Goal: Task Accomplishment & Management: Complete application form

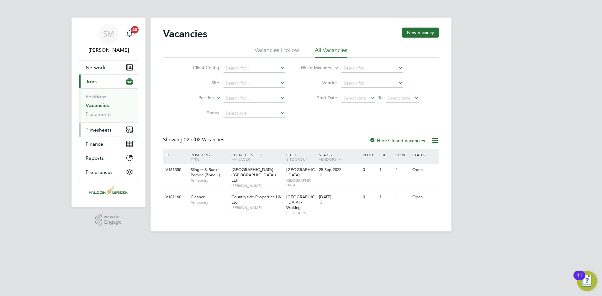
click at [98, 131] on span "Timesheets" at bounding box center [99, 130] width 26 height 6
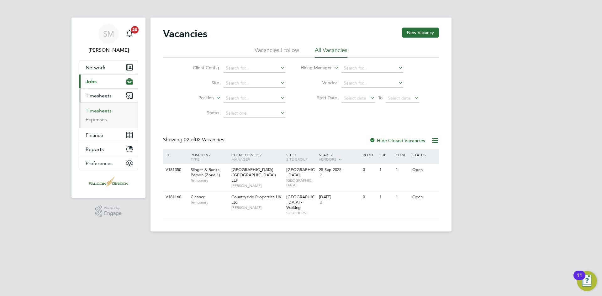
click at [103, 112] on link "Timesheets" at bounding box center [99, 111] width 26 height 6
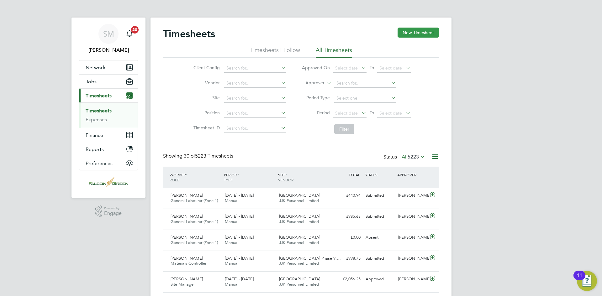
click at [412, 36] on button "New Timesheet" at bounding box center [417, 33] width 41 height 10
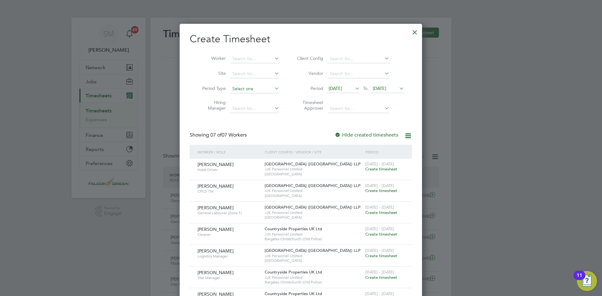
click at [240, 89] on input at bounding box center [254, 89] width 49 height 9
click at [245, 72] on input at bounding box center [254, 74] width 49 height 9
click at [249, 81] on li "Bargate s Christchurch (Old Police)" at bounding box center [267, 82] width 74 height 8
type input "Bargates Christchurch (Old Police)"
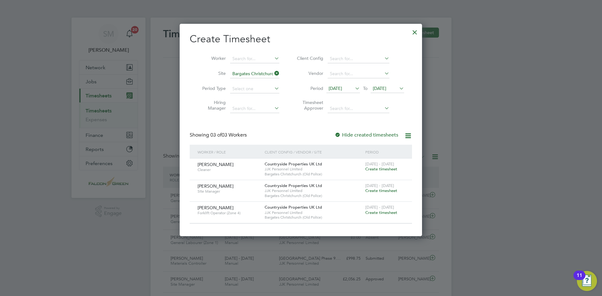
click at [391, 212] on span "Create timesheet" at bounding box center [381, 212] width 32 height 5
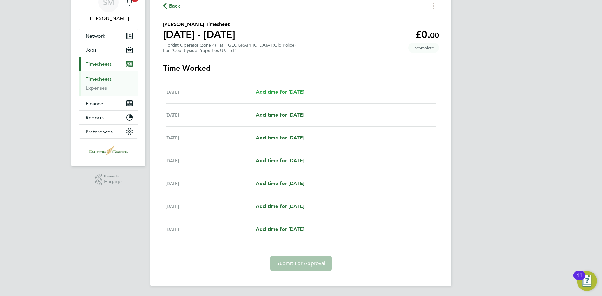
click at [304, 92] on span "Add time for [DATE]" at bounding box center [280, 92] width 48 height 6
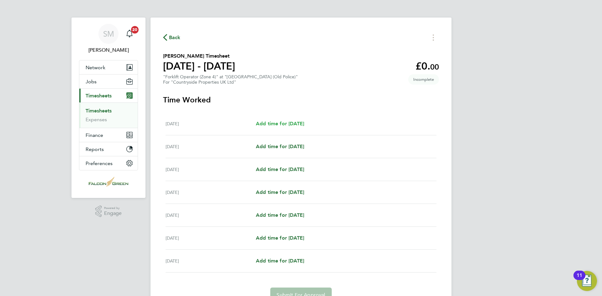
select select "30"
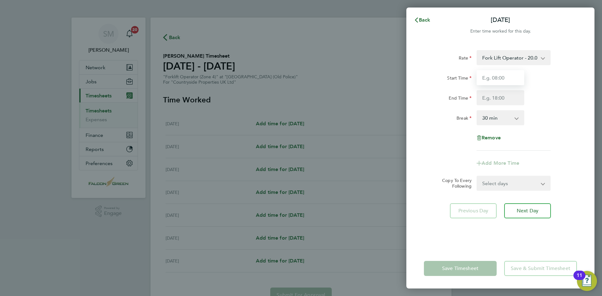
click at [516, 74] on input "Start Time" at bounding box center [500, 77] width 48 height 15
type input "08:00"
click at [500, 98] on input "End Time" at bounding box center [500, 97] width 48 height 15
type input "17:00"
click at [502, 81] on input "08:00" at bounding box center [500, 77] width 48 height 15
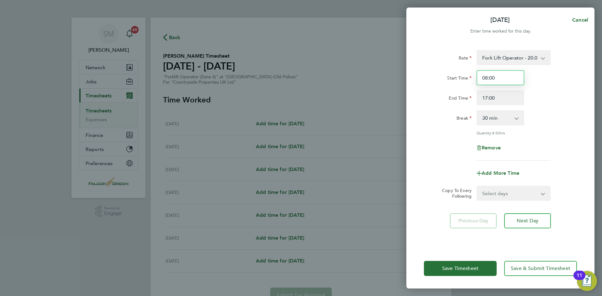
drag, startPoint x: 502, startPoint y: 76, endPoint x: 476, endPoint y: 79, distance: 25.3
click at [476, 79] on input "08:00" at bounding box center [500, 77] width 48 height 15
type input "07:30"
click at [509, 193] on select "Select days Day Weekday (Mon-Fri) Weekend (Sat-Sun) [DATE] [DATE] [DATE] [DATE]…" at bounding box center [510, 194] width 66 height 14
select select "WEEKDAY"
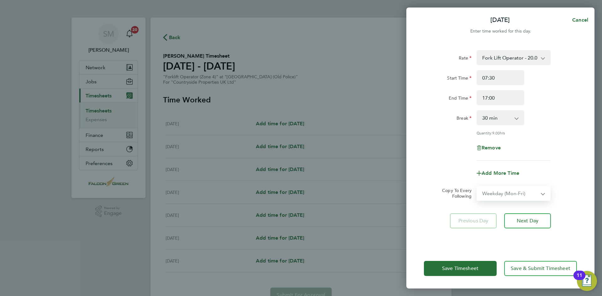
click at [477, 187] on select "Select days Day Weekday (Mon-Fri) Weekend (Sat-Sun) [DATE] [DATE] [DATE] [DATE]…" at bounding box center [510, 194] width 66 height 14
select select "[DATE]"
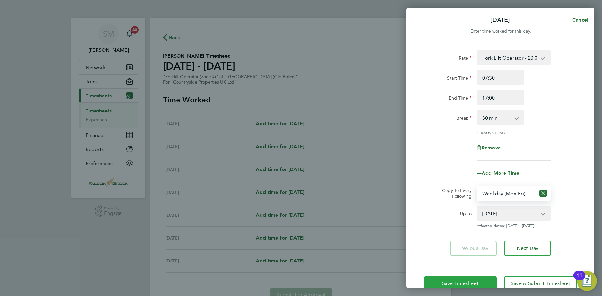
click at [471, 279] on button "Save Timesheet" at bounding box center [460, 283] width 73 height 15
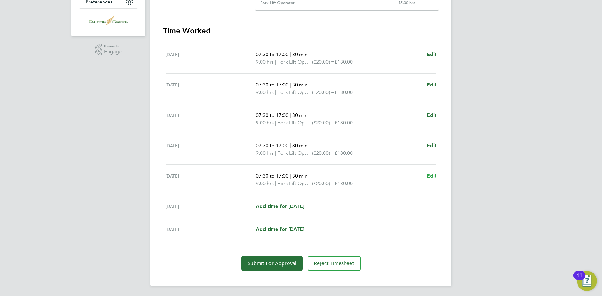
click at [429, 172] on link "Edit" at bounding box center [432, 176] width 10 height 8
select select "30"
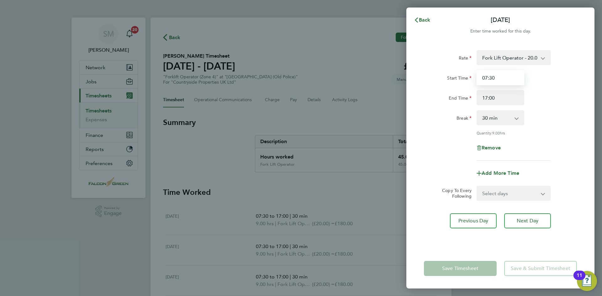
click at [498, 77] on input "07:30" at bounding box center [500, 77] width 48 height 15
drag, startPoint x: 483, startPoint y: 77, endPoint x: 413, endPoint y: 79, distance: 70.9
click at [413, 79] on div "Rate Fork Lift Operator - 20.00 Start Time 07:30 End Time 17:00 Break 0 min 15 …" at bounding box center [500, 146] width 188 height 206
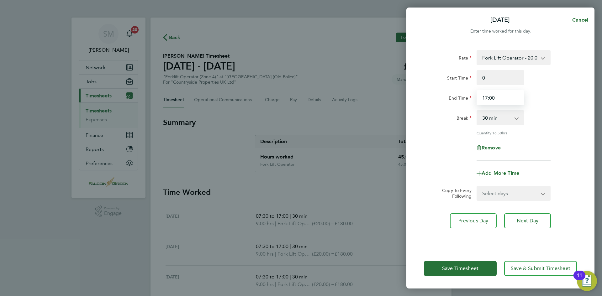
type input "00:00"
click at [487, 94] on input "17:00" at bounding box center [500, 97] width 48 height 15
drag, startPoint x: 498, startPoint y: 98, endPoint x: 416, endPoint y: 106, distance: 82.8
click at [416, 106] on div "Rate Fork Lift Operator - 20.00 Start Time 00:00 End Time 17:00 Break 0 min 15 …" at bounding box center [500, 146] width 188 height 206
type input "00:00"
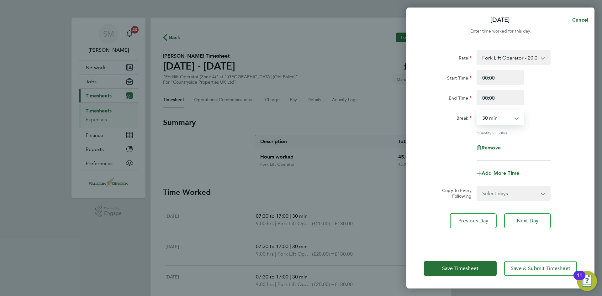
click at [483, 116] on select "0 min 15 min 30 min 45 min 60 min 75 min 90 min" at bounding box center [496, 118] width 39 height 14
select select "0"
click at [477, 111] on select "0 min 15 min 30 min 45 min 60 min 75 min 90 min" at bounding box center [496, 118] width 39 height 14
click at [526, 220] on span "Next Day" at bounding box center [528, 221] width 22 height 6
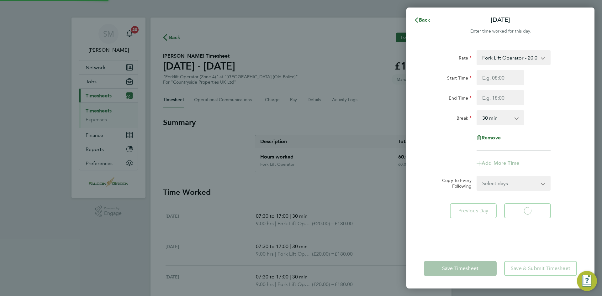
select select "30"
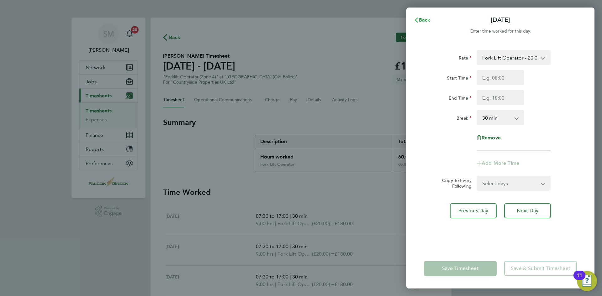
click at [424, 20] on span "Back" at bounding box center [425, 20] width 12 height 6
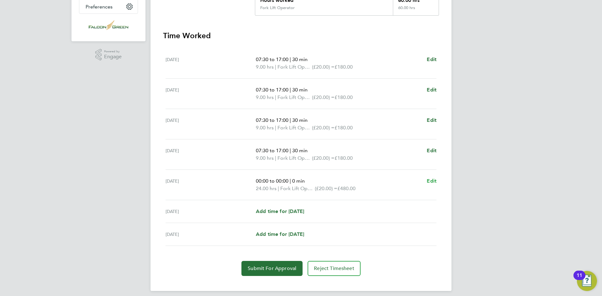
click at [435, 180] on span "Edit" at bounding box center [432, 181] width 10 height 6
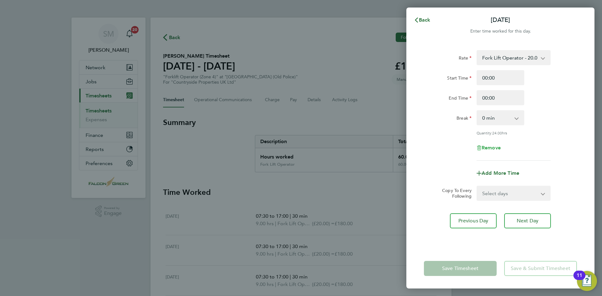
click at [492, 145] on span "Remove" at bounding box center [491, 148] width 19 height 6
select select "null"
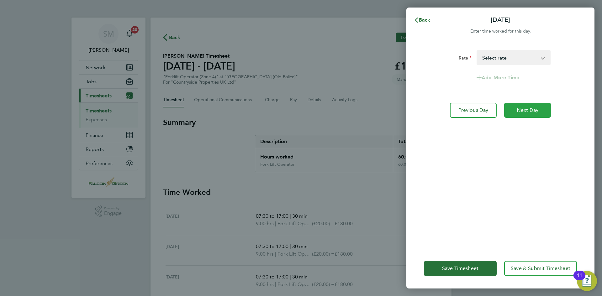
click at [518, 108] on span "Next Day" at bounding box center [528, 110] width 22 height 6
select select "30"
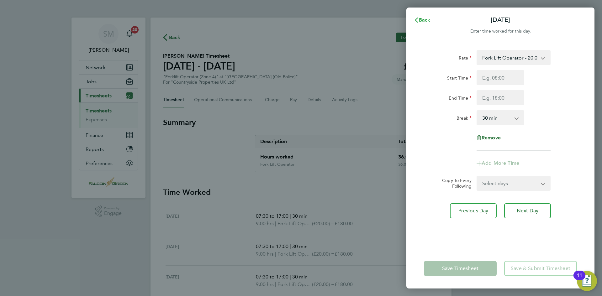
click at [427, 22] on span "Back" at bounding box center [425, 20] width 12 height 6
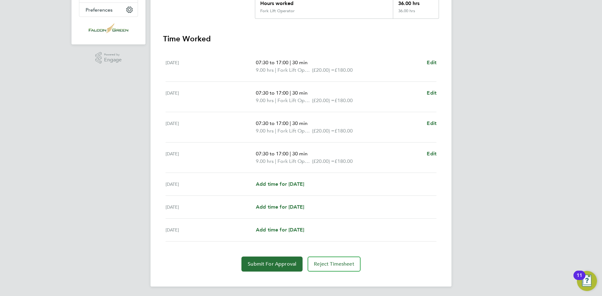
scroll to position [154, 0]
click at [276, 263] on span "Submit For Approval" at bounding box center [272, 264] width 49 height 6
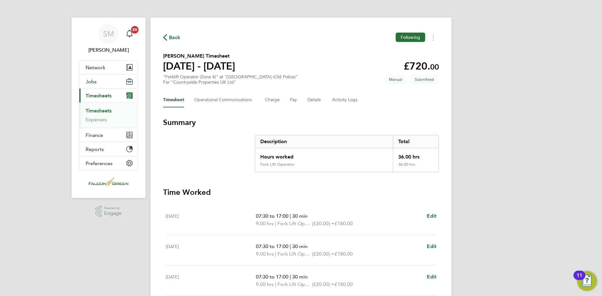
click at [97, 112] on link "Timesheets" at bounding box center [99, 111] width 26 height 6
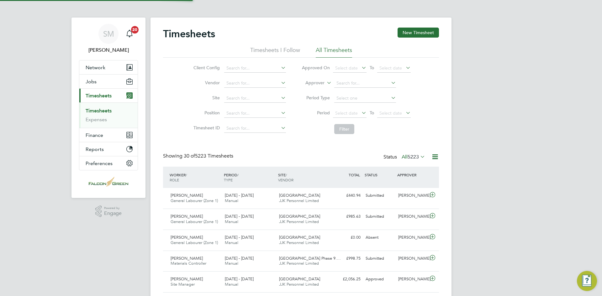
scroll to position [16, 55]
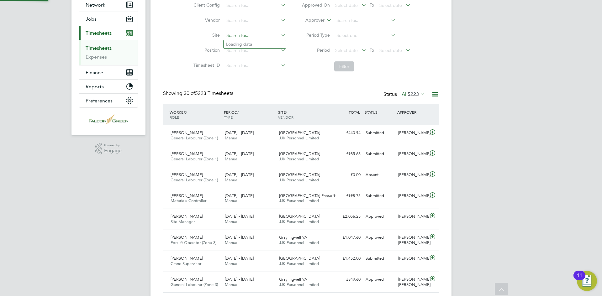
click at [250, 36] on input at bounding box center [255, 35] width 62 height 9
click at [259, 42] on li "Bargate s Christchurch (Old Police)" at bounding box center [261, 44] width 74 height 8
type input "Bargates Christchurch (Old Police)"
click at [343, 64] on button "Filter" at bounding box center [344, 66] width 20 height 10
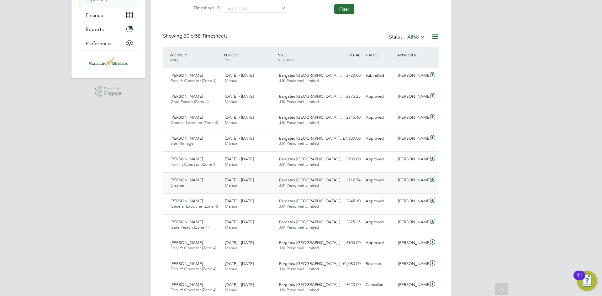
click at [358, 176] on div "£112.74 Approved" at bounding box center [346, 180] width 33 height 10
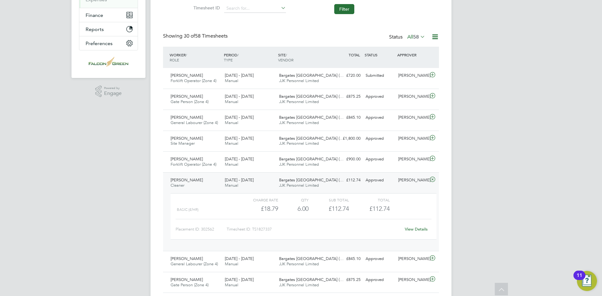
click at [179, 182] on span "[PERSON_NAME]" at bounding box center [187, 179] width 32 height 5
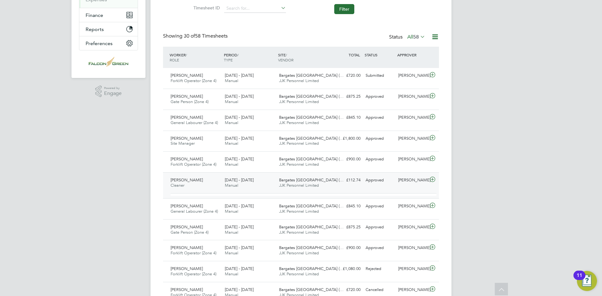
click at [179, 182] on span "[PERSON_NAME]" at bounding box center [187, 179] width 32 height 5
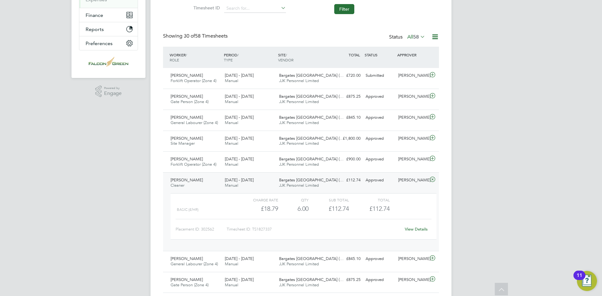
click at [274, 183] on div "[DATE] - [DATE] Manual" at bounding box center [249, 183] width 54 height 16
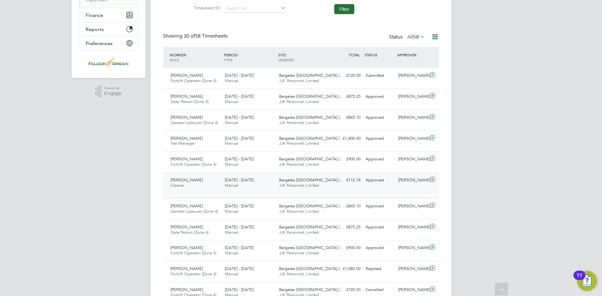
click at [274, 183] on div "[DATE] - [DATE] Manual" at bounding box center [249, 183] width 54 height 16
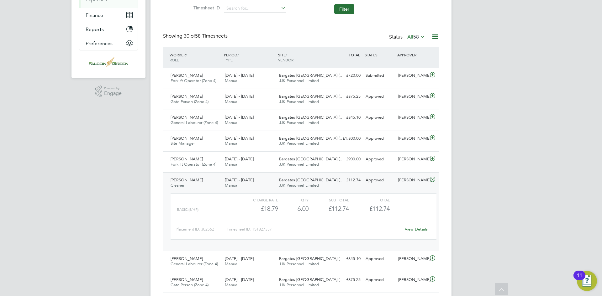
click at [274, 183] on div "[DATE] - [DATE] Manual" at bounding box center [249, 183] width 54 height 16
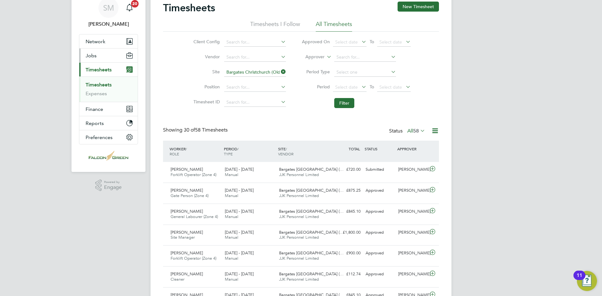
click at [94, 57] on span "Jobs" at bounding box center [91, 56] width 11 height 6
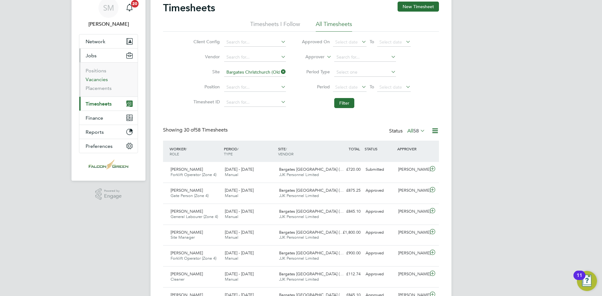
click at [93, 79] on link "Vacancies" at bounding box center [97, 79] width 22 height 6
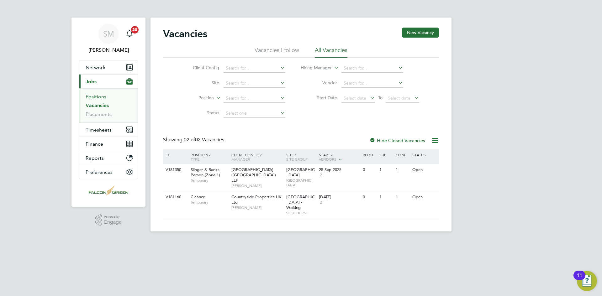
click at [98, 95] on link "Positions" at bounding box center [96, 97] width 21 height 6
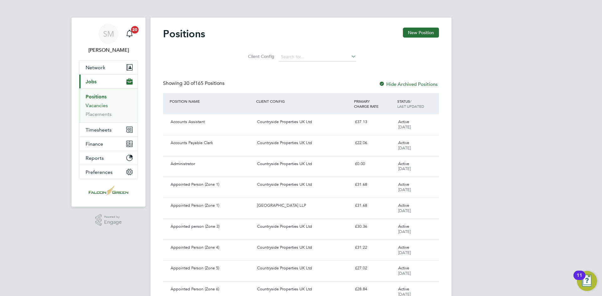
click at [95, 105] on link "Vacancies" at bounding box center [97, 106] width 22 height 6
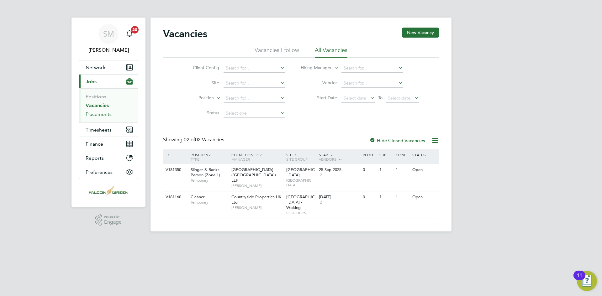
click at [96, 116] on link "Placements" at bounding box center [99, 114] width 26 height 6
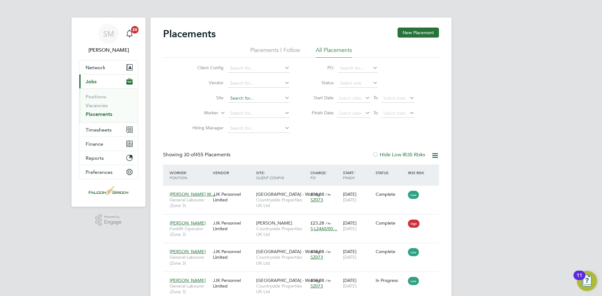
click at [233, 98] on input at bounding box center [259, 98] width 62 height 9
click at [263, 108] on li "[PERSON_NAME] [GEOGRAPHIC_DATA] (Old Police)" at bounding box center [274, 107] width 93 height 8
type input "Bargates Christchurch (Old Police)"
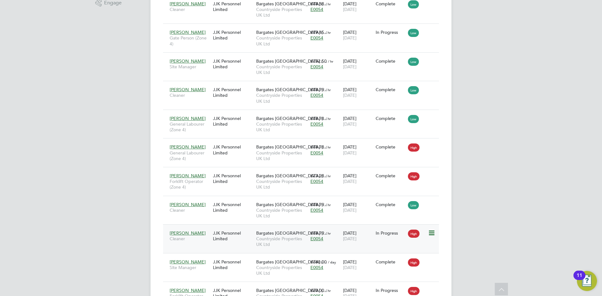
click at [432, 233] on icon at bounding box center [431, 233] width 6 height 8
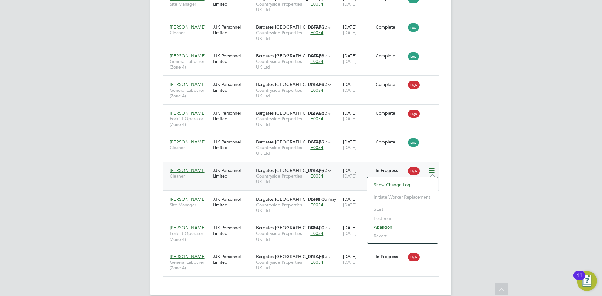
click at [383, 227] on li "Abandon" at bounding box center [403, 227] width 64 height 9
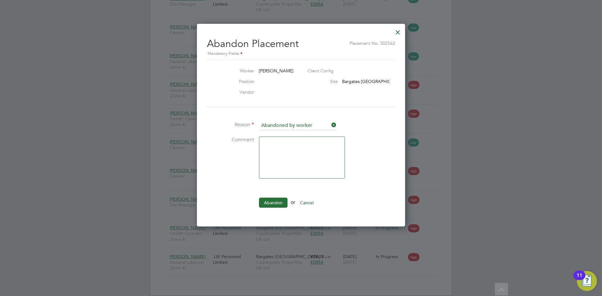
click at [400, 29] on div at bounding box center [397, 30] width 11 height 11
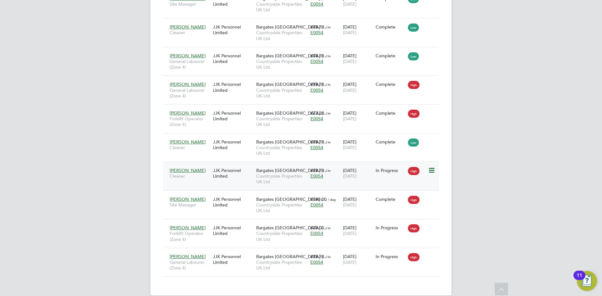
click at [239, 183] on div "[PERSON_NAME] Cleaner JJK Personnel Limited Bargates [GEOGRAPHIC_DATA] (… Count…" at bounding box center [301, 176] width 276 height 29
click at [271, 170] on span "Bargates [GEOGRAPHIC_DATA] (…" at bounding box center [291, 171] width 71 height 6
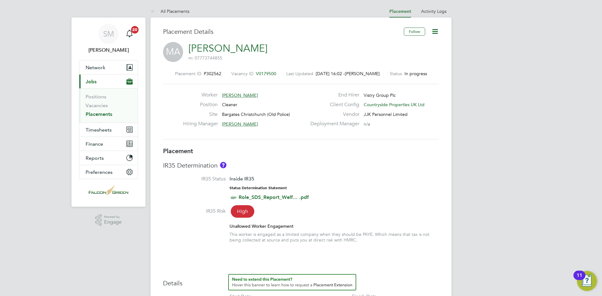
click at [271, 73] on span "V0179500" at bounding box center [266, 74] width 20 height 6
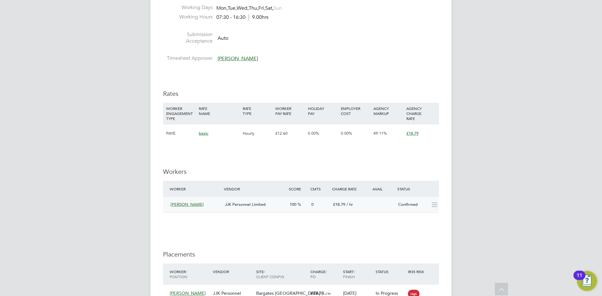
click at [434, 203] on icon at bounding box center [434, 205] width 8 height 5
click at [435, 208] on icon at bounding box center [434, 205] width 8 height 5
click at [239, 203] on span "JJK Personnel Limited" at bounding box center [245, 204] width 41 height 5
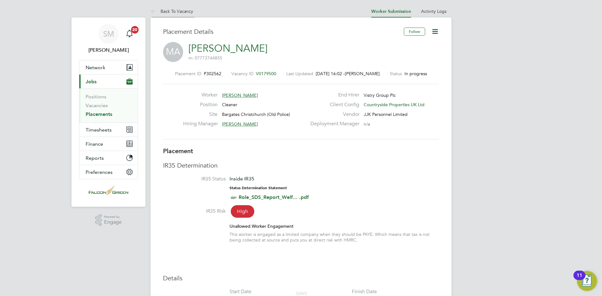
click at [181, 9] on link "Back To Vacancy" at bounding box center [171, 11] width 43 height 6
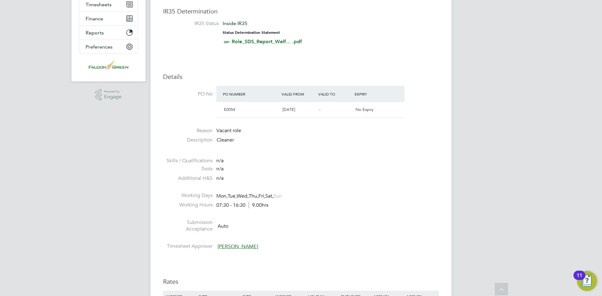
click at [290, 191] on li at bounding box center [301, 189] width 276 height 8
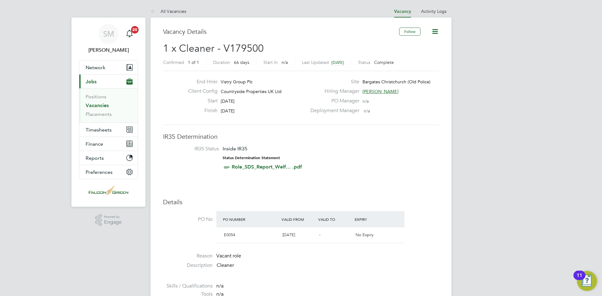
click at [433, 33] on icon at bounding box center [435, 32] width 8 height 8
click at [425, 149] on li "IR35 Status Inside IR35 Status Determination Statement Role_SDS_Report_Welf... …" at bounding box center [300, 159] width 263 height 27
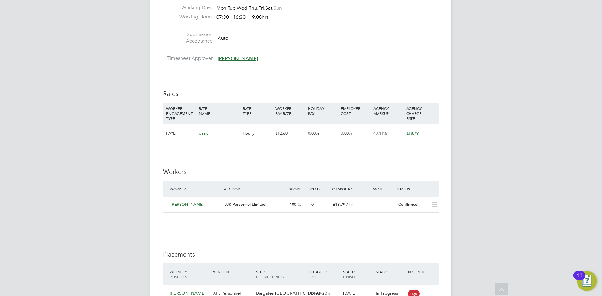
click at [178, 170] on h3 "Workers" at bounding box center [301, 172] width 276 height 8
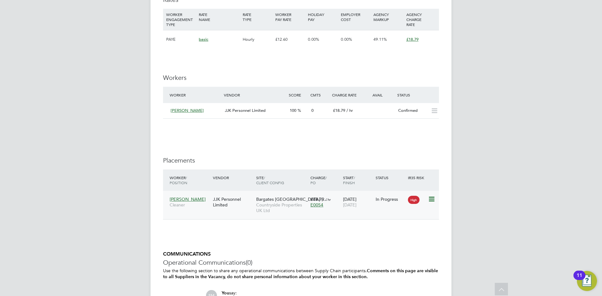
click at [430, 197] on icon at bounding box center [431, 200] width 6 height 8
click at [332, 240] on div "IR35 Determination IR35 Status Inside IR35 Status Determination Statement Role_…" at bounding box center [301, 43] width 276 height 636
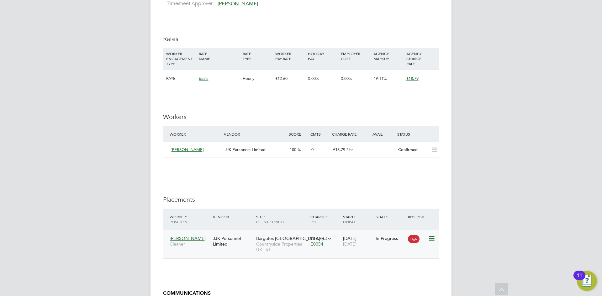
click at [432, 237] on icon at bounding box center [431, 239] width 6 height 8
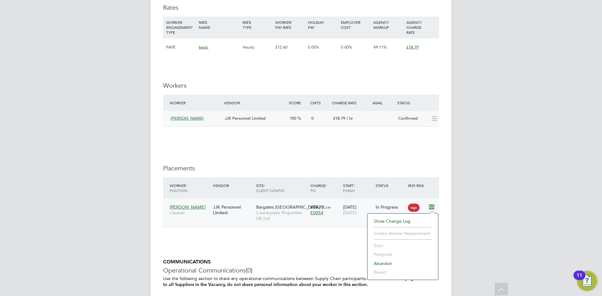
click at [419, 119] on div "Confirmed" at bounding box center [412, 118] width 33 height 10
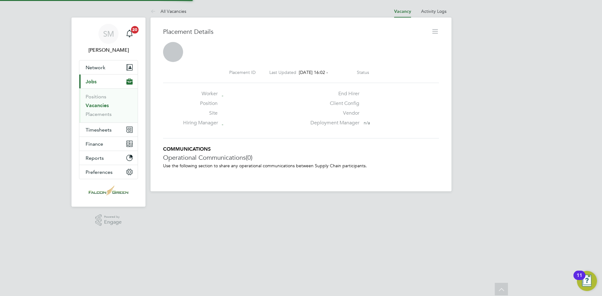
click at [419, 119] on div "Vendor" at bounding box center [374, 115] width 135 height 10
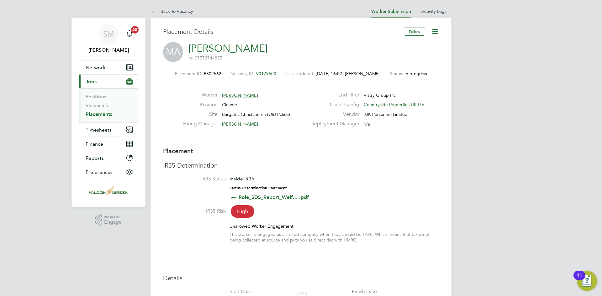
click at [439, 31] on icon at bounding box center [435, 32] width 8 height 8
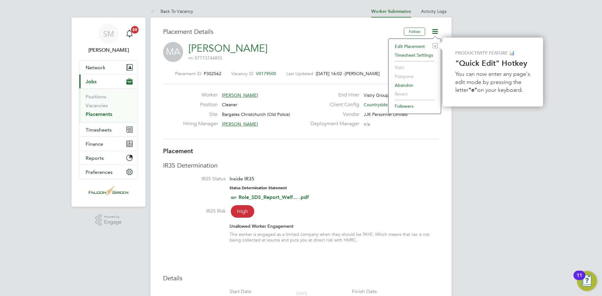
click at [424, 55] on li "Timesheet Settings" at bounding box center [415, 55] width 46 height 9
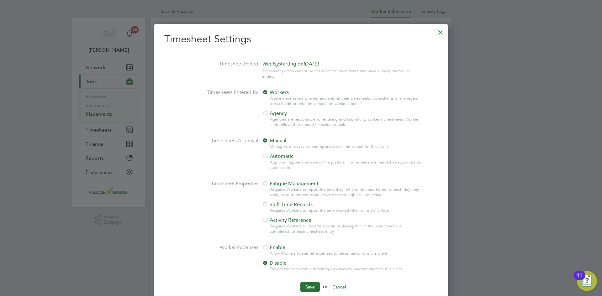
click at [441, 34] on div at bounding box center [440, 30] width 11 height 11
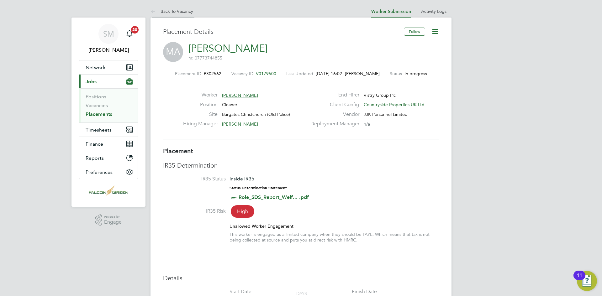
click at [161, 12] on link "Back To Vacancy" at bounding box center [171, 11] width 43 height 6
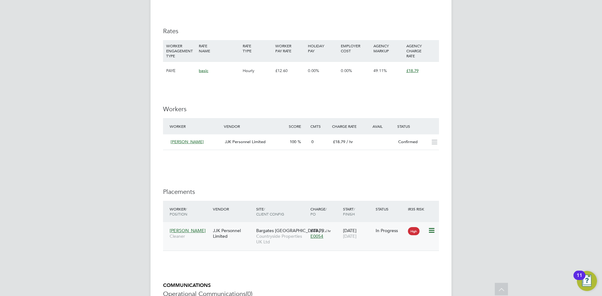
click at [429, 229] on icon at bounding box center [431, 231] width 6 height 8
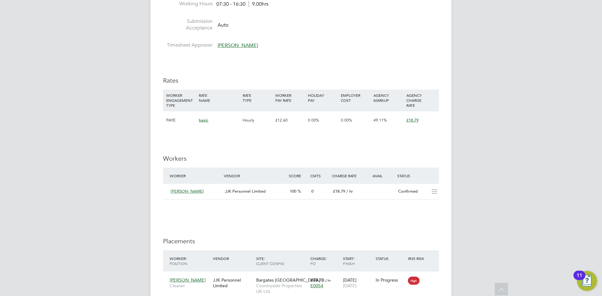
scroll to position [470, 0]
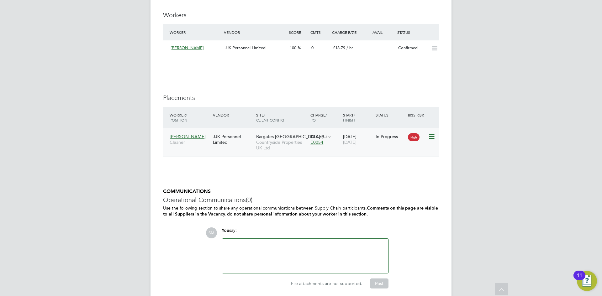
click at [430, 136] on icon at bounding box center [431, 137] width 6 height 8
click at [380, 192] on li "Abandon" at bounding box center [403, 193] width 64 height 9
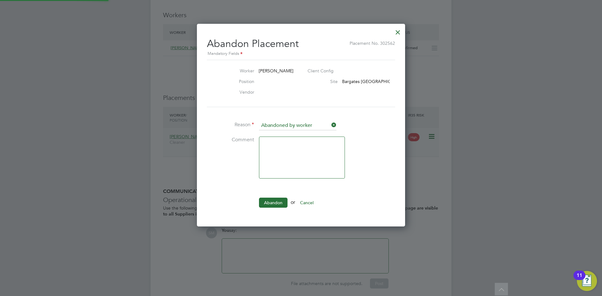
scroll to position [3, 3]
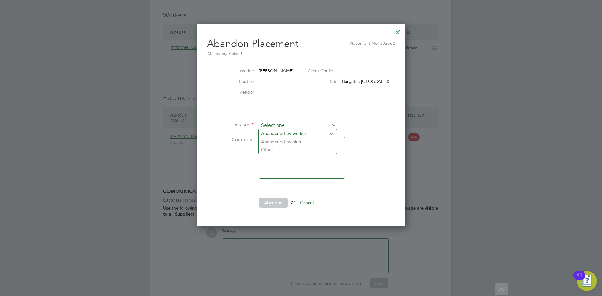
click at [320, 124] on input at bounding box center [297, 125] width 77 height 9
click at [308, 149] on li "Other" at bounding box center [298, 150] width 78 height 8
type input "Other"
click at [398, 33] on div at bounding box center [397, 30] width 11 height 11
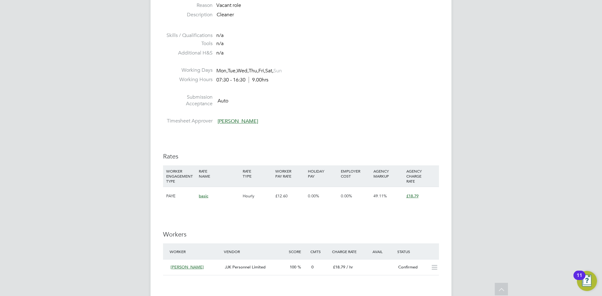
scroll to position [0, 0]
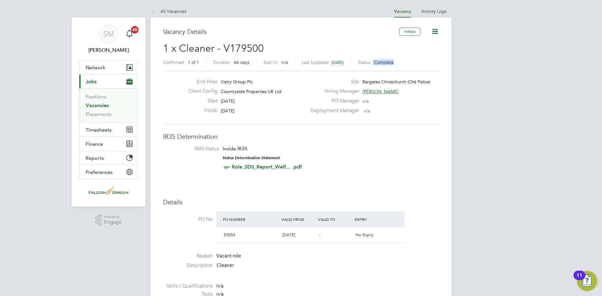
drag, startPoint x: 365, startPoint y: 61, endPoint x: 416, endPoint y: 60, distance: 51.4
click at [416, 60] on div "Confirmed 1 of 1 Duration 66 days Start In n/a Last Updated 24 days ago Status …" at bounding box center [301, 63] width 276 height 10
click at [389, 106] on div "PO Manager n/a" at bounding box center [374, 103] width 135 height 10
click at [180, 13] on link "All Vacancies" at bounding box center [168, 11] width 36 height 6
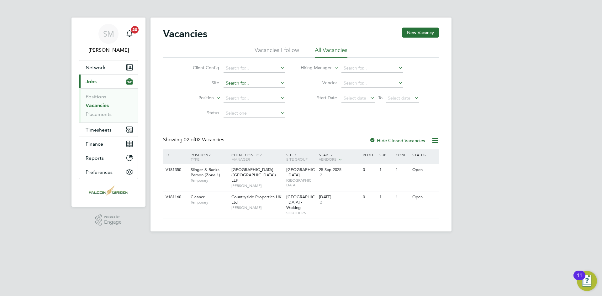
click at [243, 85] on input at bounding box center [255, 83] width 62 height 9
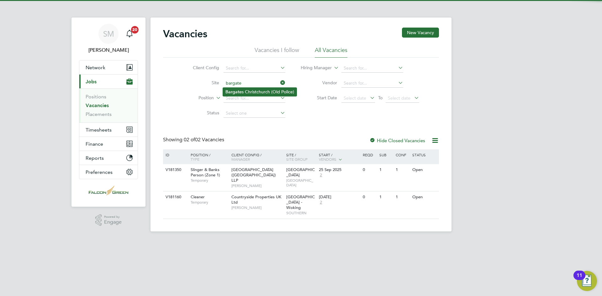
click at [248, 93] on li "Bargate s Christchurch (Old Police)" at bounding box center [260, 92] width 74 height 8
type input "Bargates Christchurch (Old Police)"
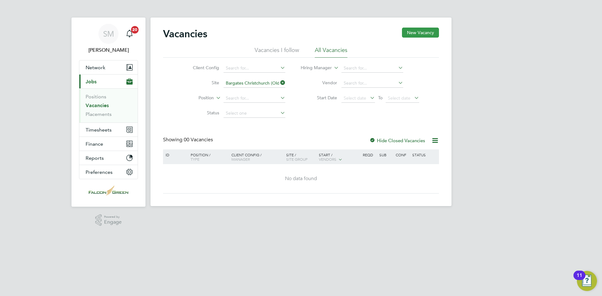
click at [431, 35] on button "New Vacancy" at bounding box center [420, 33] width 37 height 10
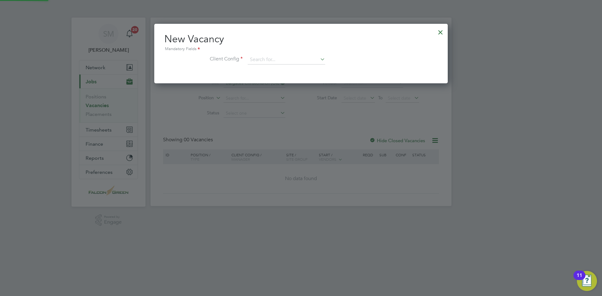
scroll to position [60, 294]
click at [437, 30] on div at bounding box center [440, 30] width 11 height 11
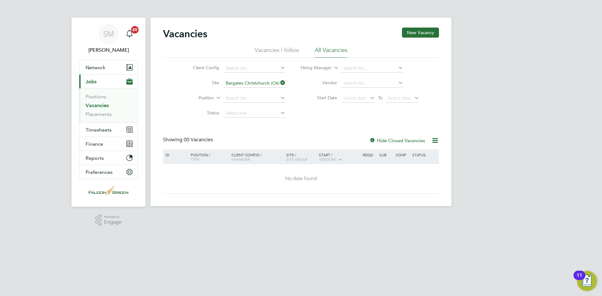
click at [265, 51] on li "Vacancies I follow" at bounding box center [277, 51] width 45 height 11
